Goal: Find specific page/section: Find specific page/section

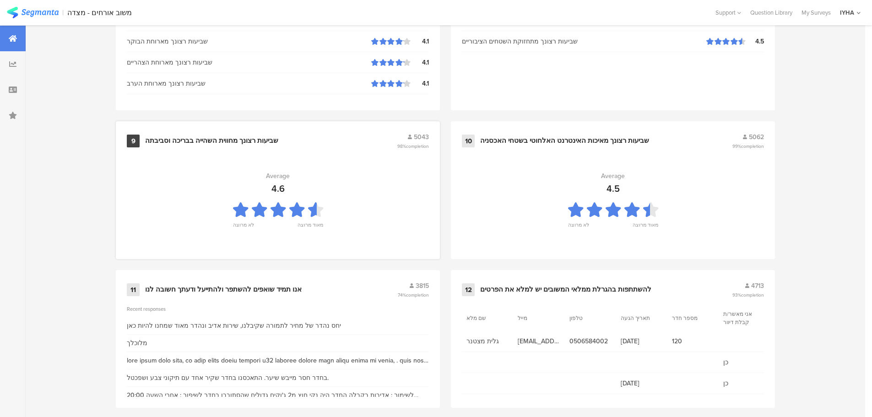
scroll to position [925, 0]
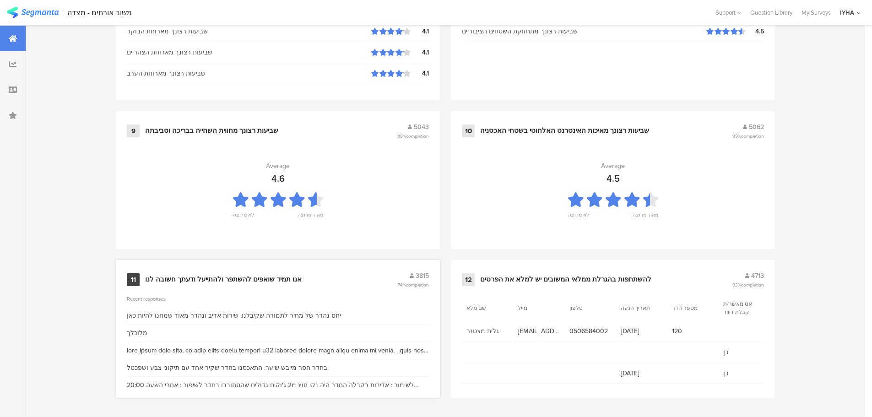
click at [270, 276] on div "אנו תמיד שואפים להשתפר ולהתייעל ודעתך חשובה לנו" at bounding box center [223, 279] width 157 height 9
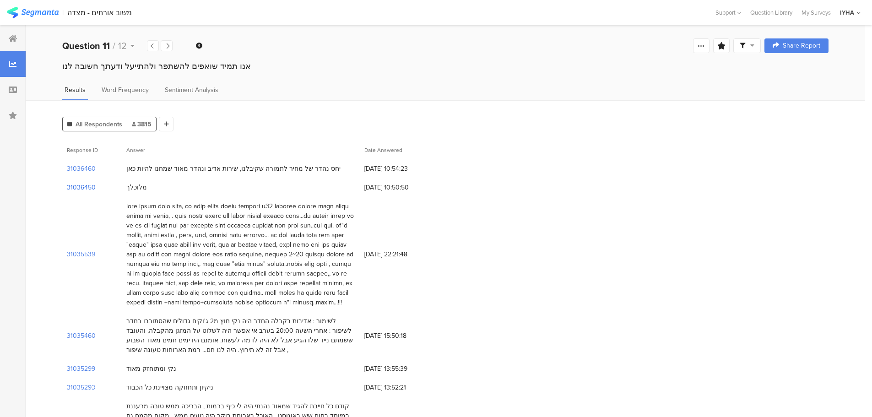
click at [75, 184] on section "31036450" at bounding box center [81, 188] width 29 height 10
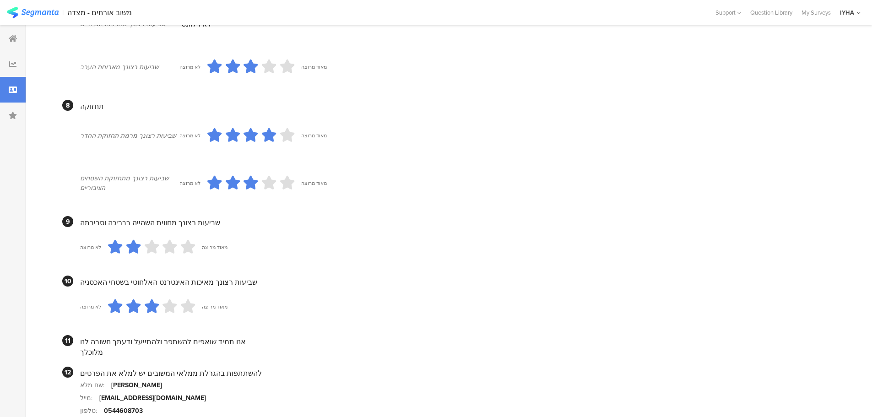
scroll to position [783, 0]
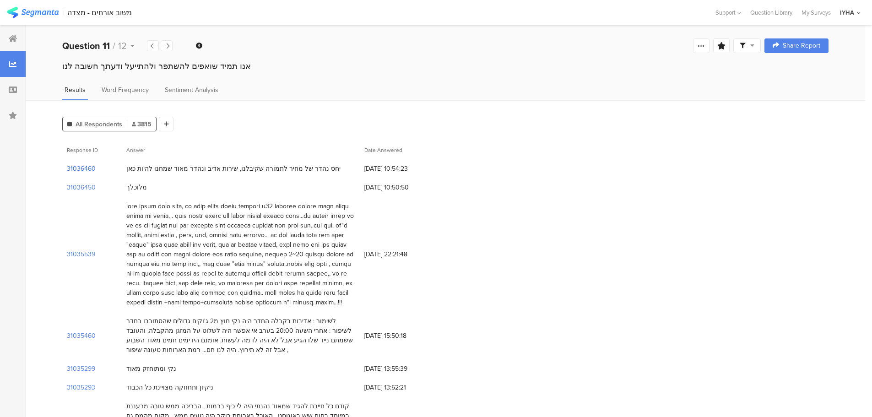
click at [90, 165] on section "31036460" at bounding box center [81, 169] width 29 height 10
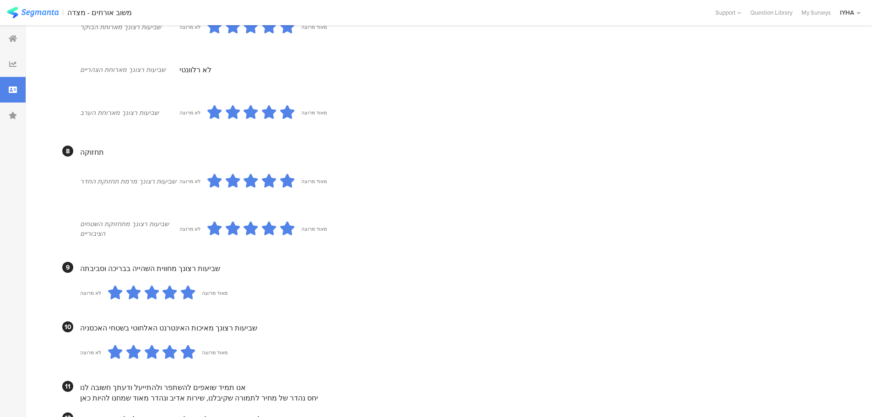
scroll to position [783, 0]
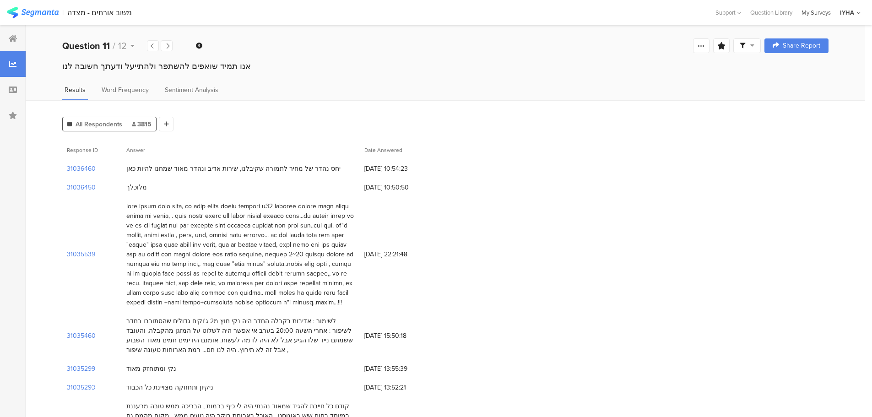
click at [808, 13] on div "My Surveys" at bounding box center [816, 12] width 38 height 9
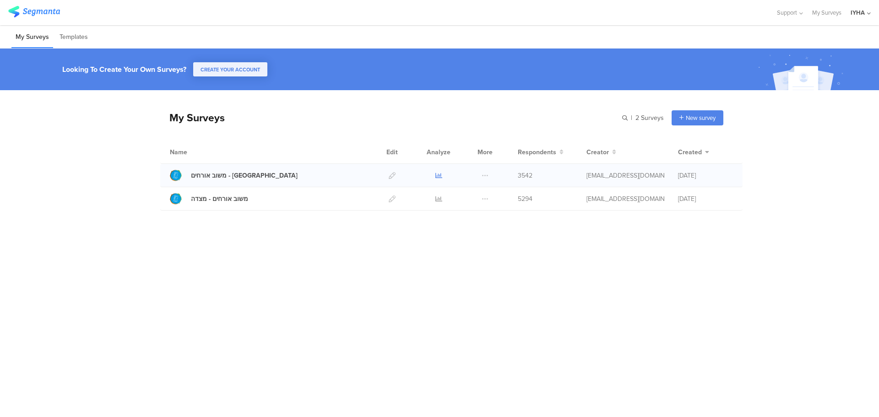
click at [437, 176] on icon at bounding box center [438, 175] width 7 height 7
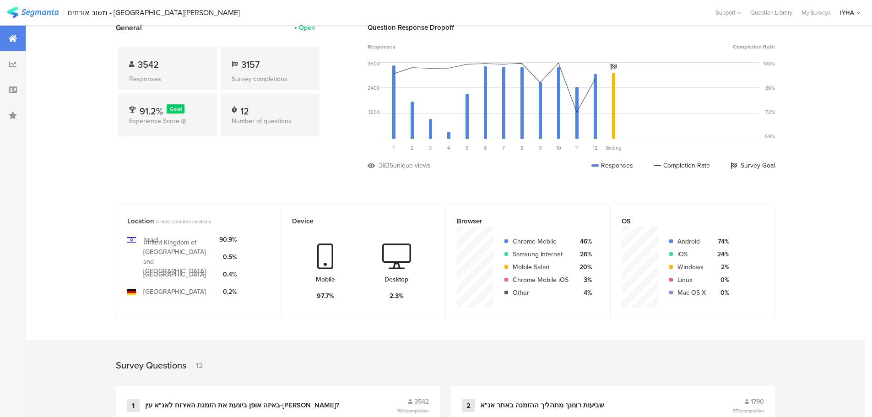
scroll to position [10, 0]
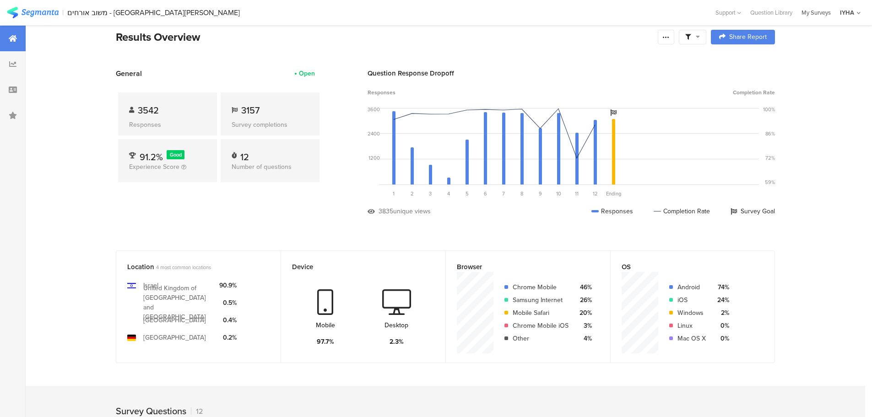
click at [818, 11] on div "My Surveys" at bounding box center [816, 12] width 38 height 9
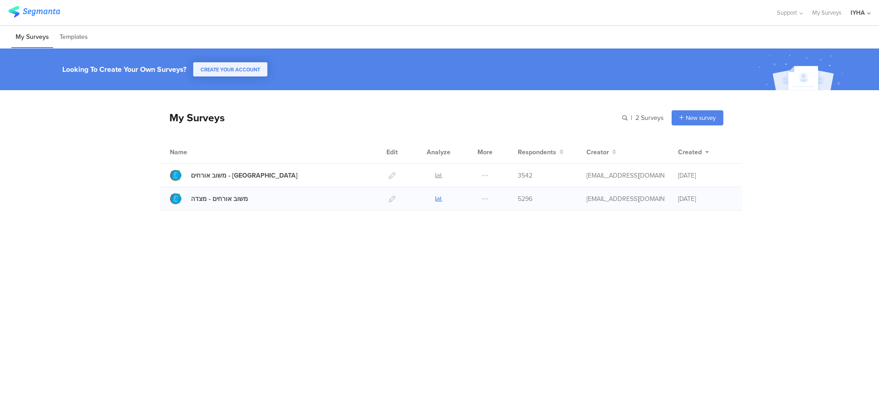
click at [438, 196] on icon at bounding box center [438, 198] width 7 height 7
click at [440, 174] on icon at bounding box center [438, 175] width 7 height 7
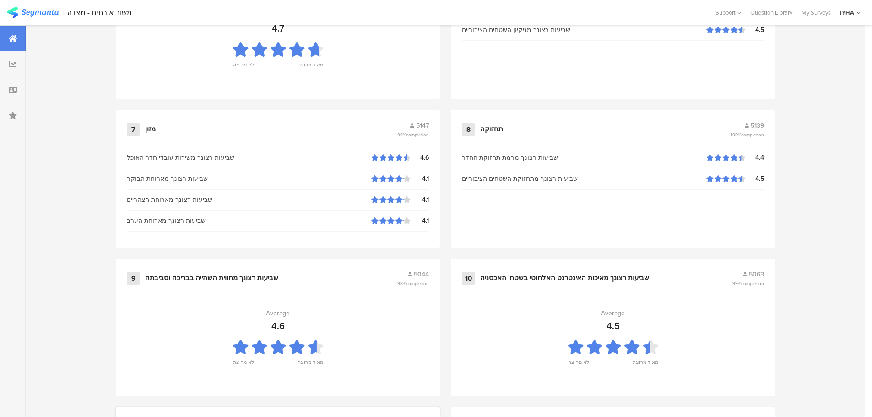
scroll to position [925, 0]
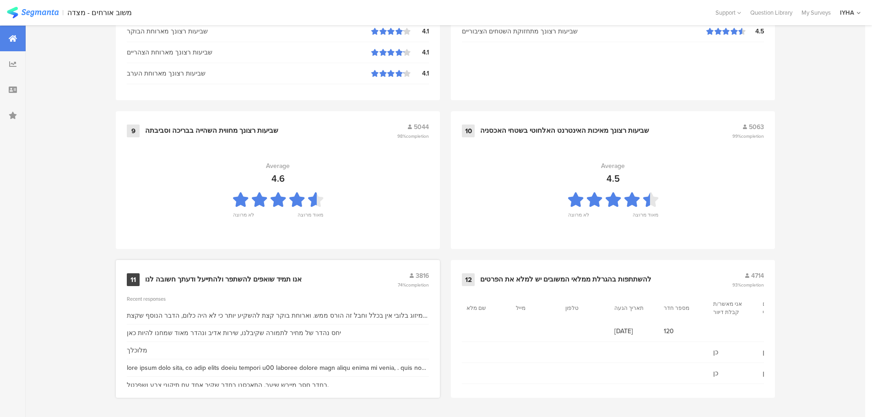
click at [258, 276] on div "אנו תמיד שואפים להשתפר ולהתייעל ודעתך חשובה לנו" at bounding box center [223, 279] width 157 height 9
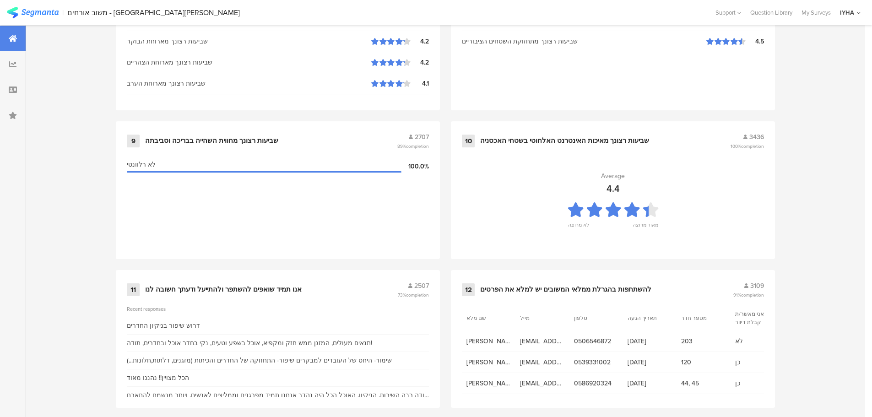
scroll to position [925, 0]
